Goal: Transaction & Acquisition: Purchase product/service

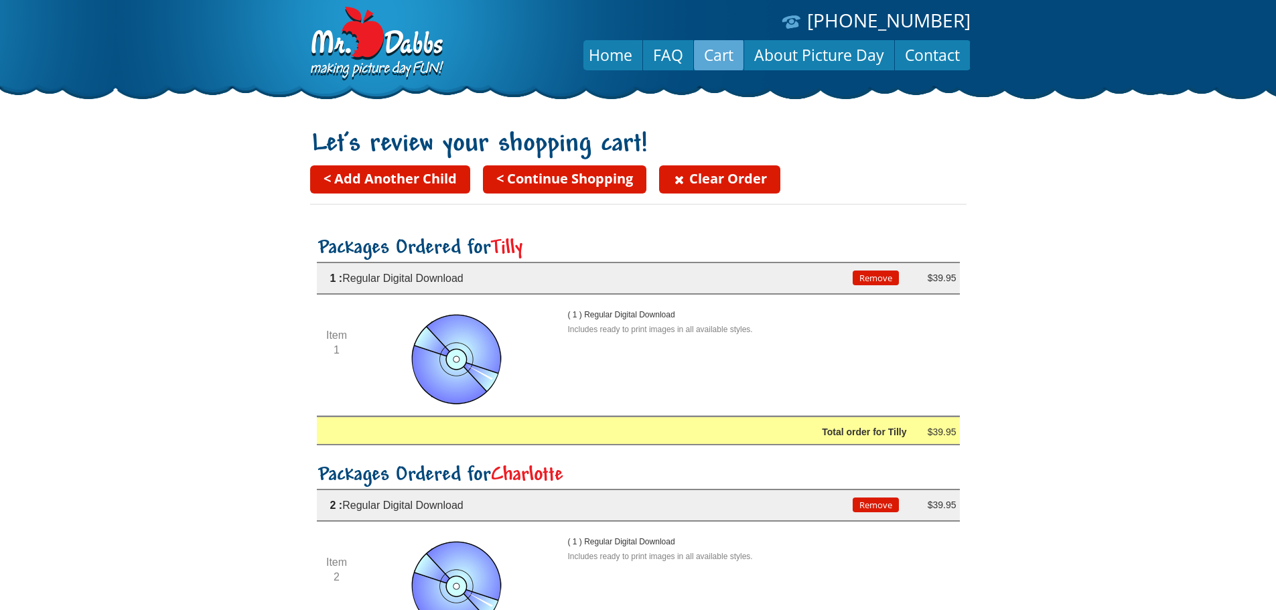
click at [580, 182] on link "< Continue Shopping" at bounding box center [564, 179] width 163 height 28
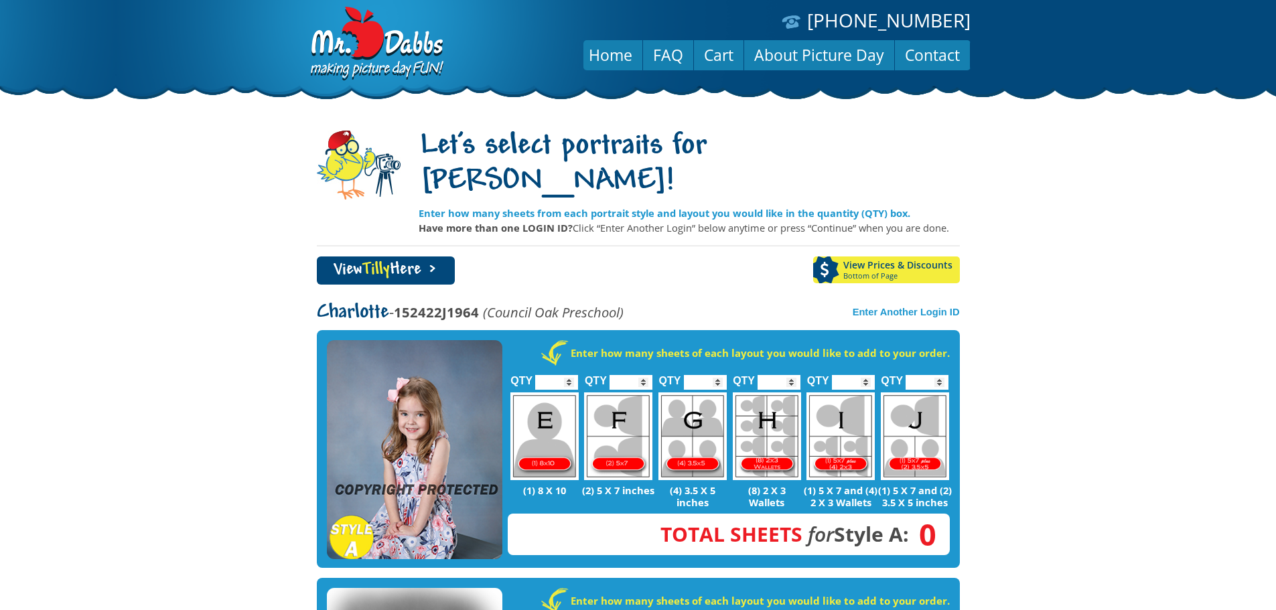
click at [400, 257] on link "View Tilly Here >" at bounding box center [386, 271] width 138 height 28
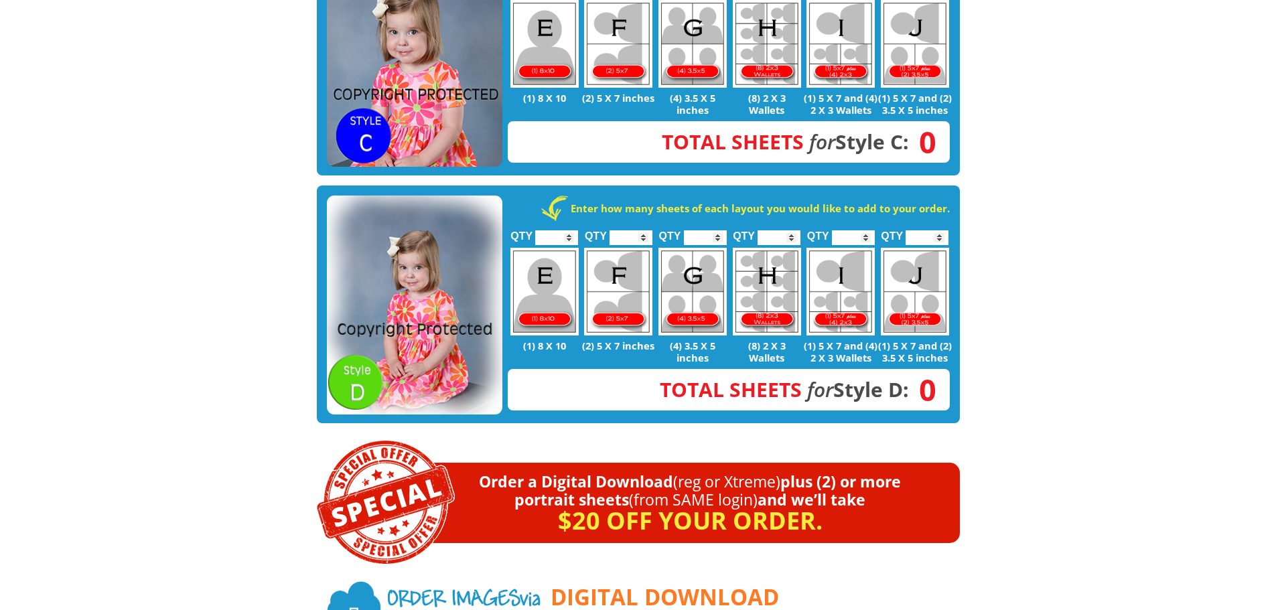
scroll to position [871, 0]
